Goal: Task Accomplishment & Management: Complete application form

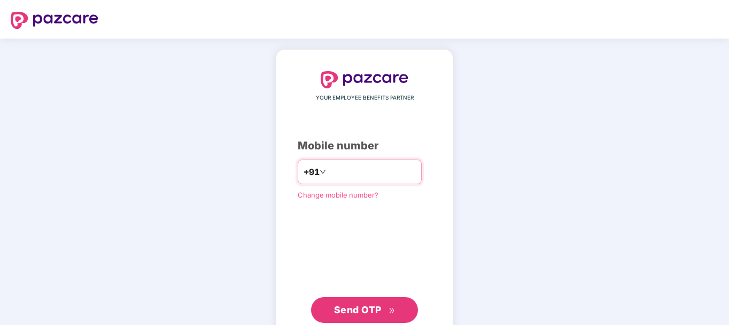
click at [363, 176] on input "number" at bounding box center [372, 171] width 88 height 17
type input "**********"
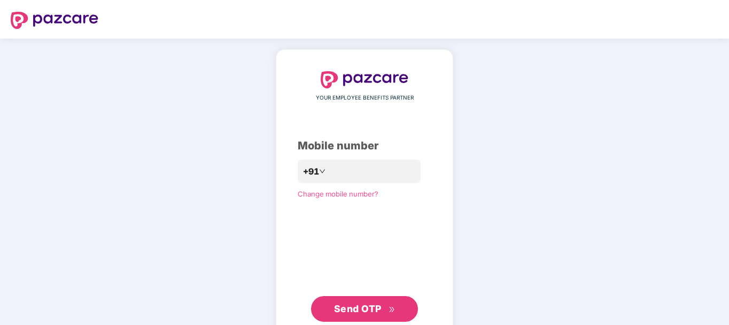
click at [388, 306] on span "Send OTP" at bounding box center [364, 308] width 61 height 15
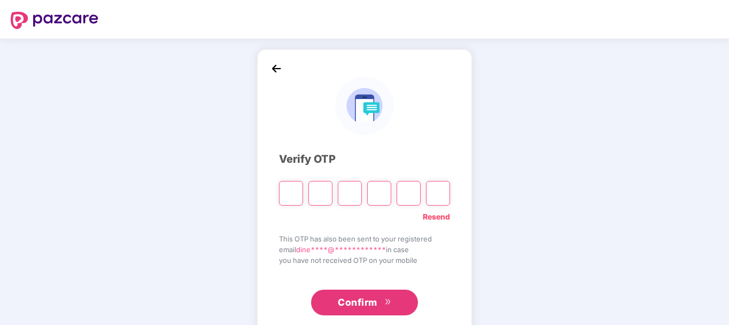
type input "*"
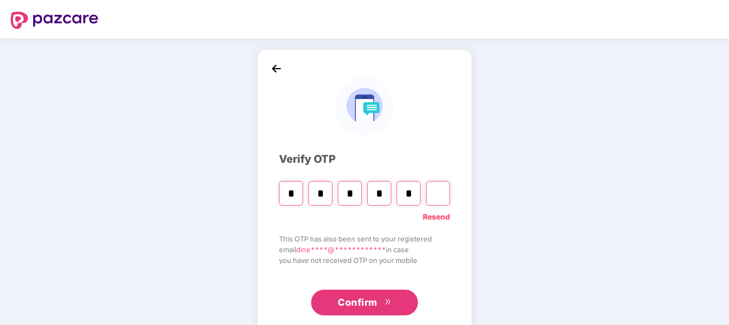
type input "*"
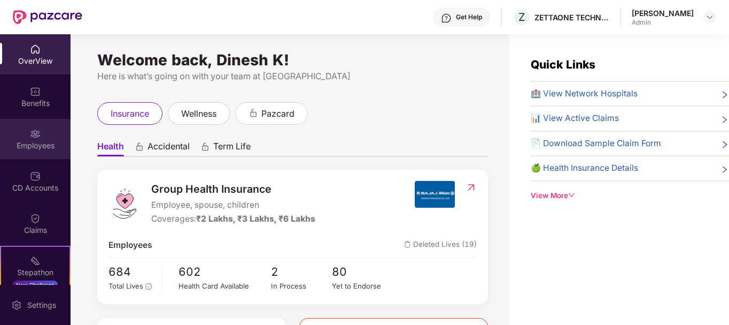
click at [37, 126] on div "Employees" at bounding box center [35, 139] width 71 height 40
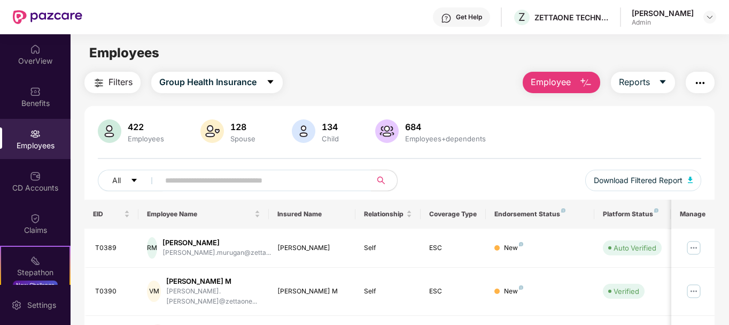
click at [321, 132] on div "134 Child" at bounding box center [331, 131] width 26 height 22
click at [211, 188] on input "text" at bounding box center [261, 180] width 192 height 16
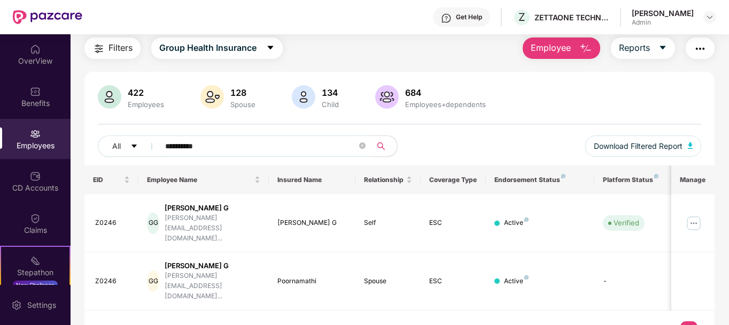
type input "**********"
click at [547, 52] on span "Employee" at bounding box center [551, 47] width 40 height 13
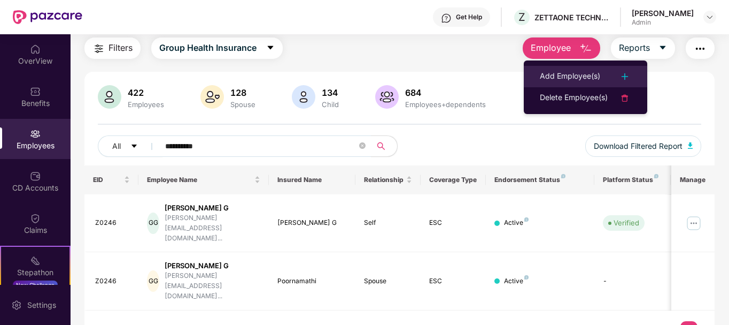
click at [570, 73] on div "Add Employee(s)" at bounding box center [570, 76] width 60 height 13
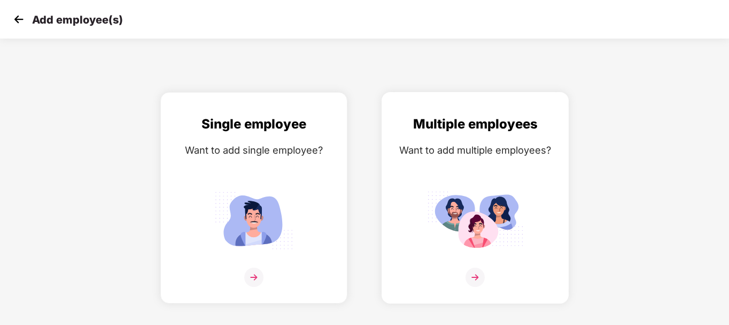
click at [503, 237] on img at bounding box center [475, 220] width 96 height 67
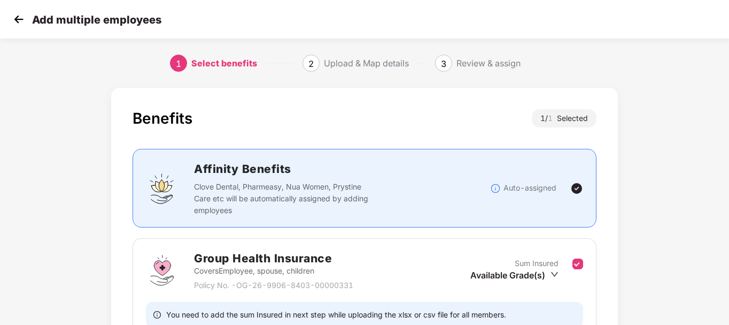
scroll to position [106, 0]
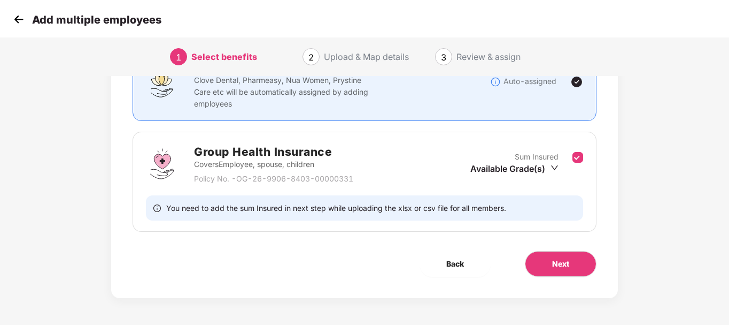
click at [19, 21] on img at bounding box center [19, 19] width 16 height 16
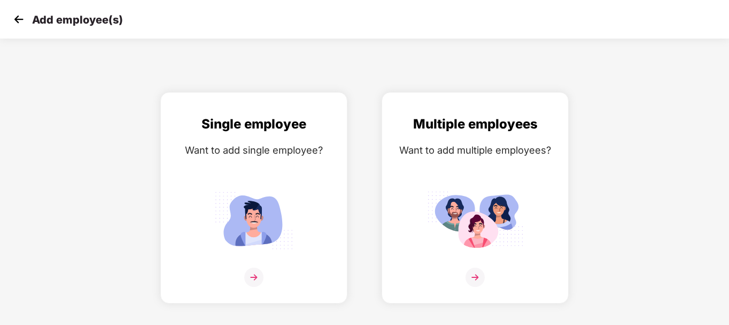
click at [20, 17] on img at bounding box center [19, 19] width 16 height 16
